Goal: Book appointment/travel/reservation

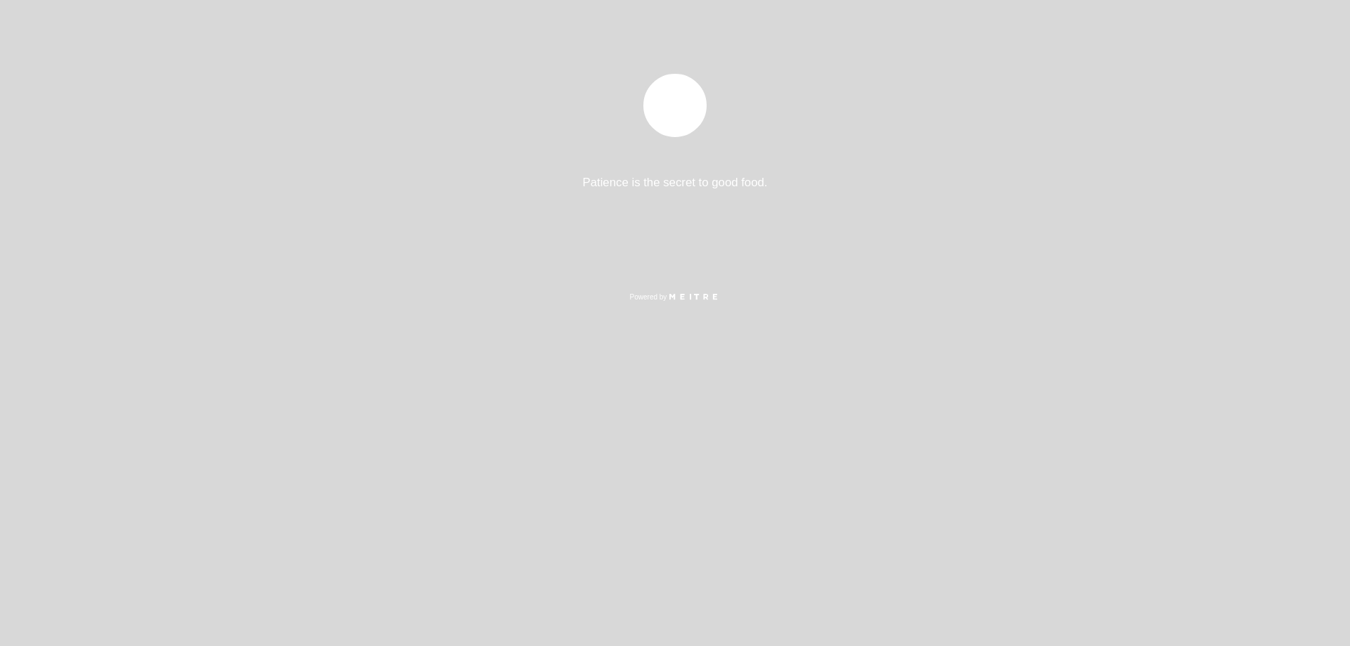
select select "es"
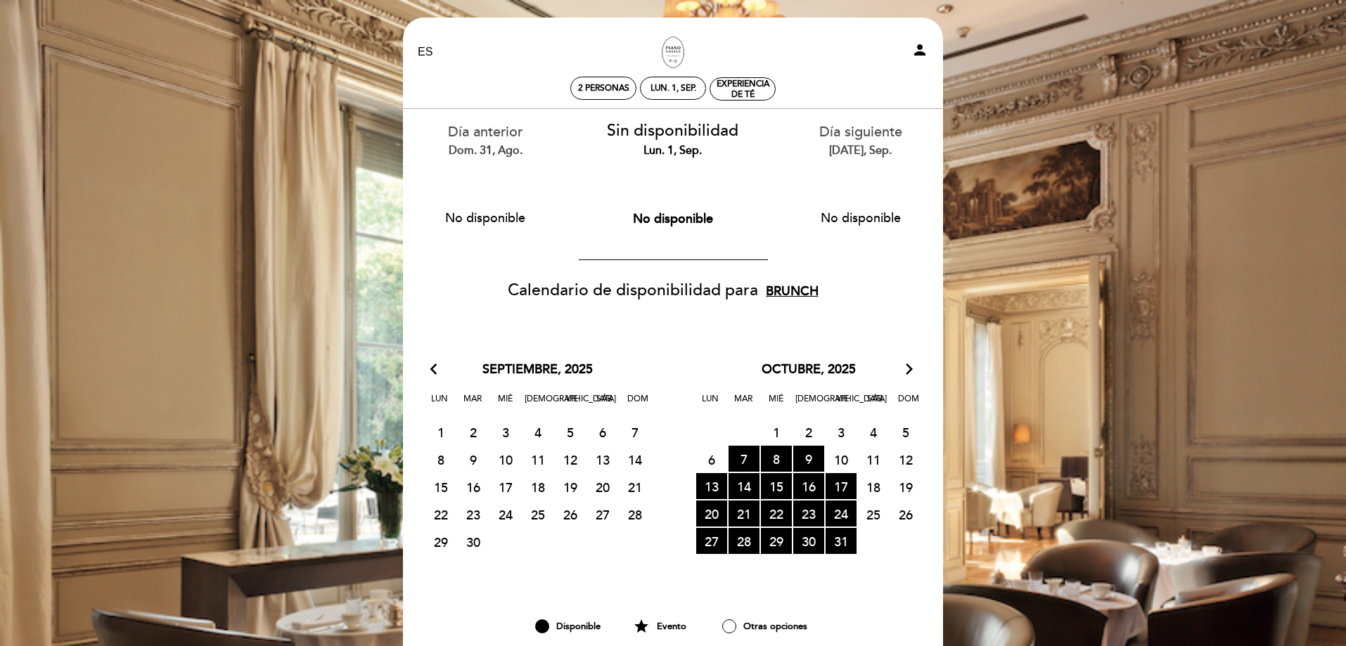
click at [796, 290] on select "Brunch Almuerzo Cena" at bounding box center [800, 291] width 77 height 27
click at [762, 278] on select "Brunch Almuerzo Cena" at bounding box center [800, 291] width 77 height 27
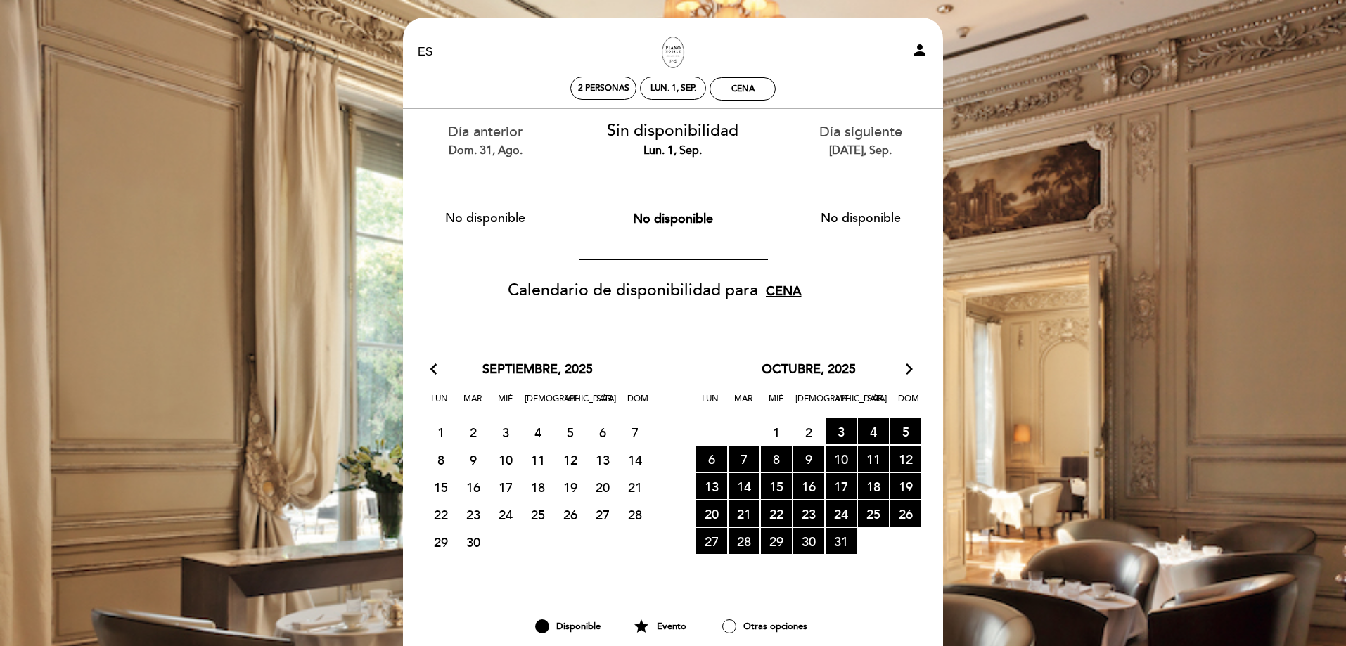
click at [783, 281] on select "Brunch Almuerzo Cena" at bounding box center [800, 291] width 77 height 27
select select "lunch"
click at [762, 278] on select "Brunch Almuerzo Cena" at bounding box center [800, 291] width 77 height 27
click at [903, 427] on span "5 RESERVAS DISPONIBLES" at bounding box center [905, 431] width 31 height 26
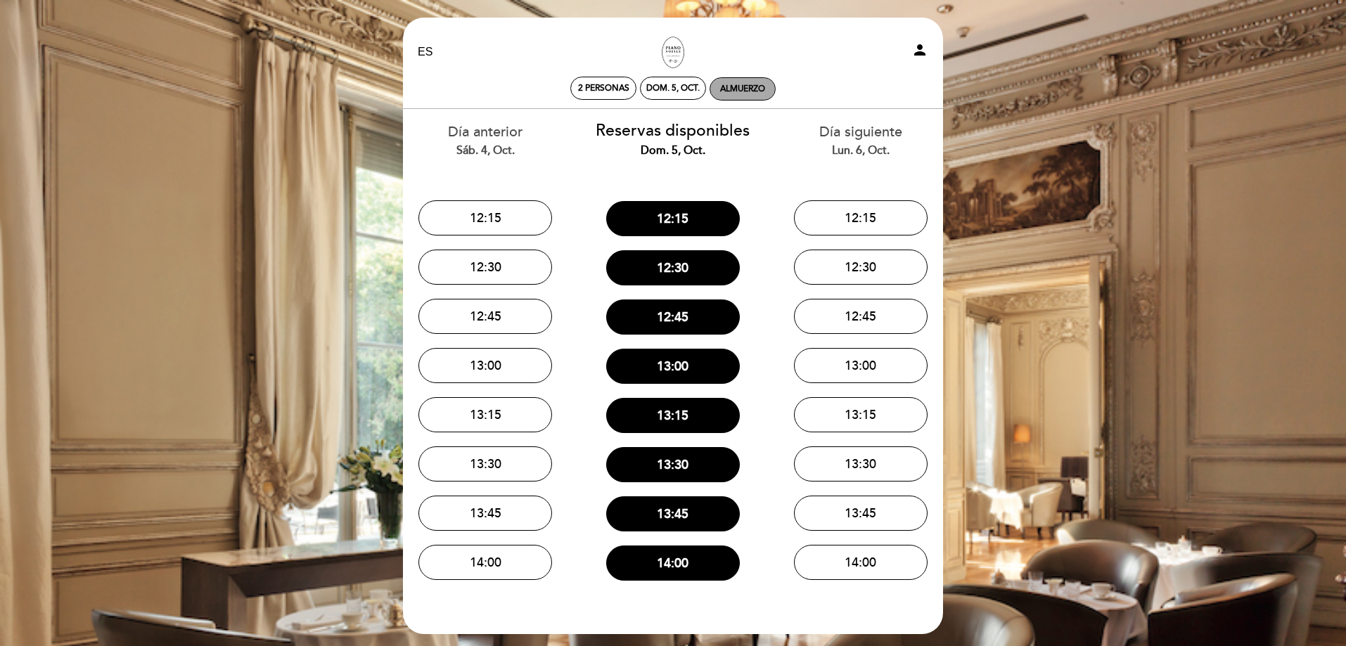
click at [735, 89] on div "Almuerzo" at bounding box center [742, 89] width 45 height 11
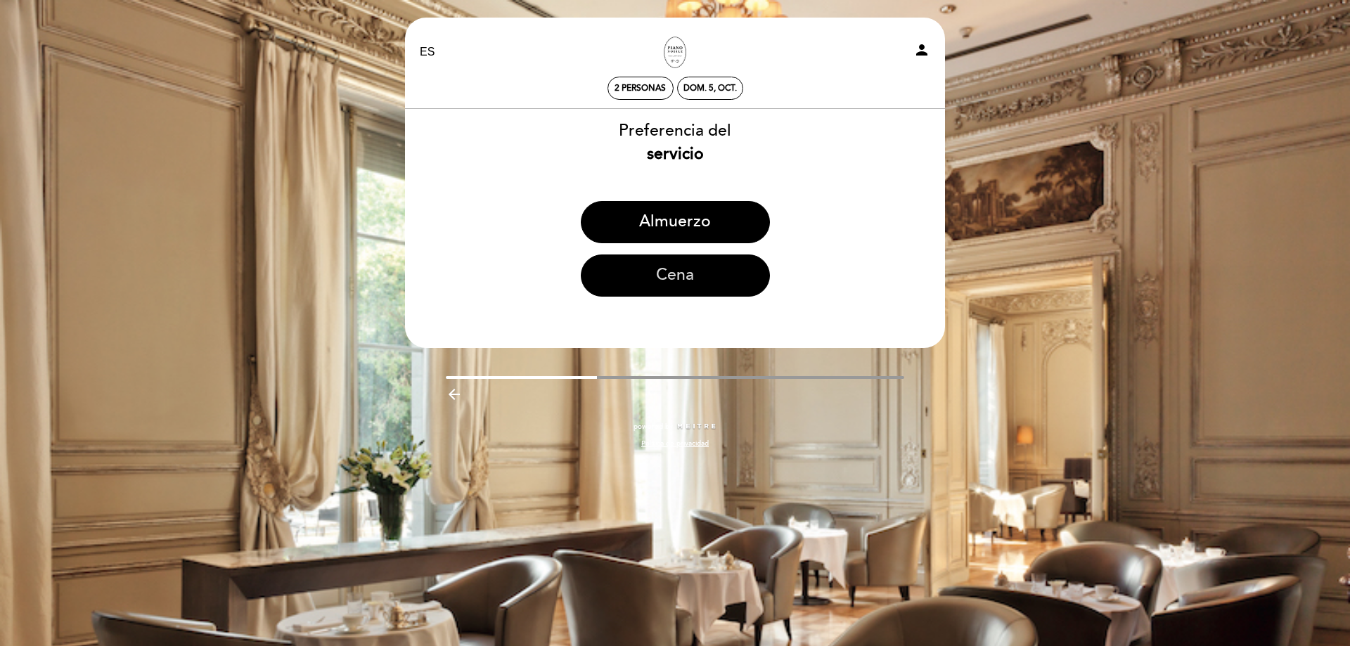
click at [689, 271] on button "Cena" at bounding box center [675, 276] width 189 height 42
